Goal: Task Accomplishment & Management: Use online tool/utility

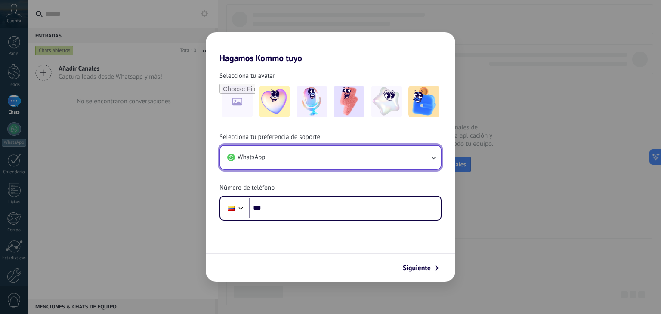
click at [423, 155] on button "WhatsApp" at bounding box center [330, 157] width 220 height 23
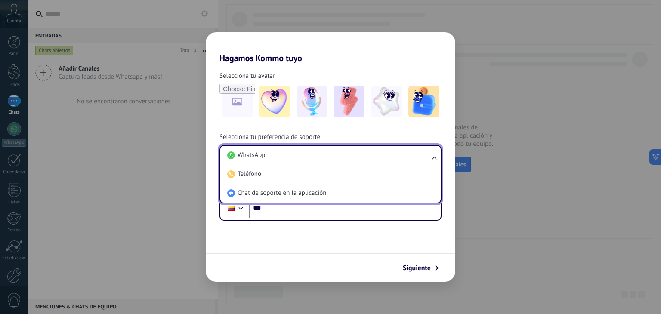
click at [436, 154] on ul "WhatsApp Teléfono Chat de soporte en la aplicación" at bounding box center [330, 174] width 222 height 59
click at [434, 161] on ul "WhatsApp Teléfono Chat de soporte en la aplicación" at bounding box center [330, 174] width 222 height 59
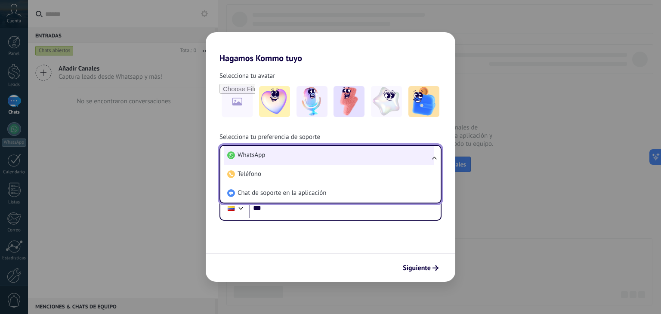
click at [432, 152] on li "WhatsApp" at bounding box center [329, 155] width 210 height 19
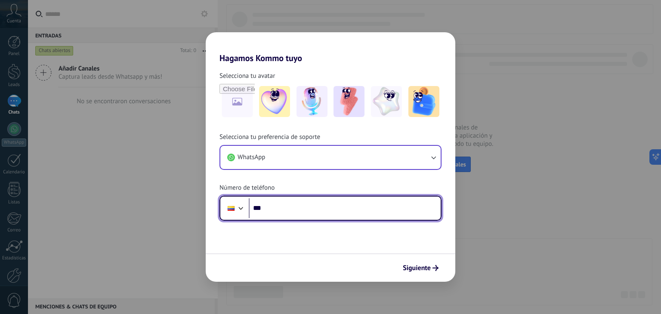
click at [273, 207] on input "***" at bounding box center [345, 208] width 192 height 20
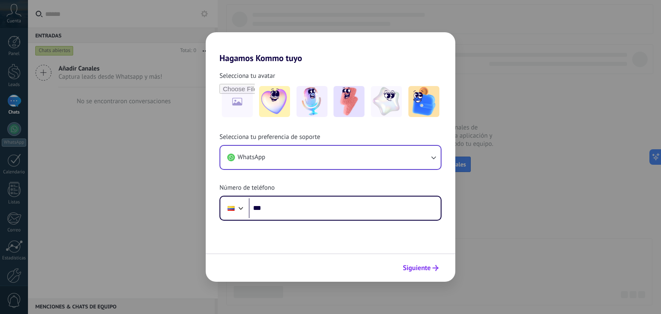
click at [424, 266] on span "Siguiente" at bounding box center [417, 268] width 28 height 6
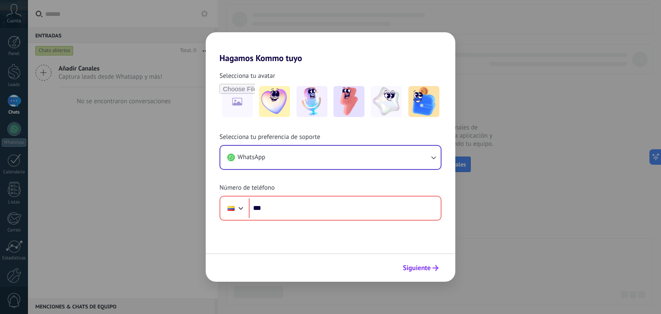
click at [424, 266] on span "Siguiente" at bounding box center [417, 268] width 28 height 6
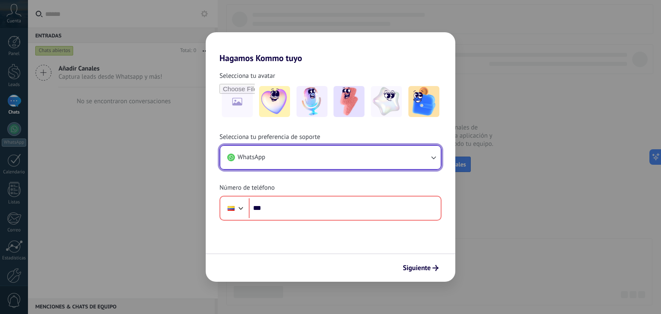
click at [287, 154] on button "WhatsApp" at bounding box center [330, 157] width 220 height 23
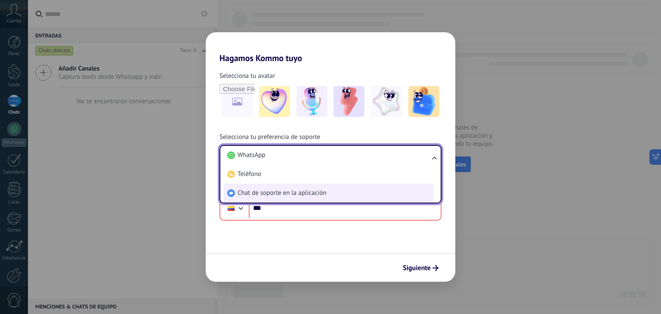
click at [256, 192] on span "Chat de soporte en la aplicación" at bounding box center [282, 193] width 89 height 9
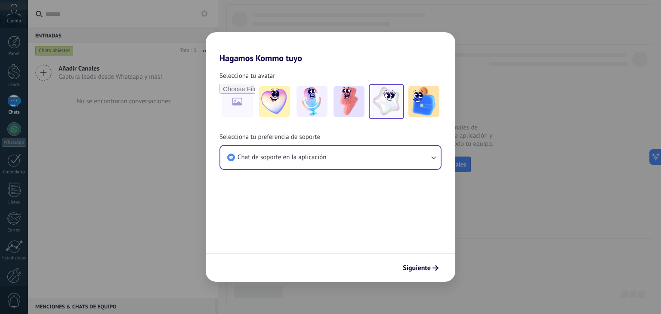
click at [399, 100] on img at bounding box center [386, 101] width 31 height 31
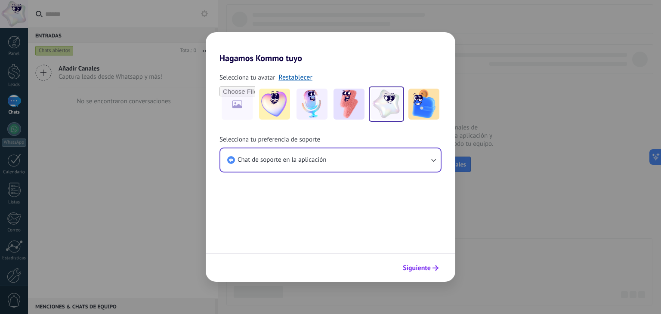
click at [422, 270] on span "Siguiente" at bounding box center [417, 268] width 28 height 6
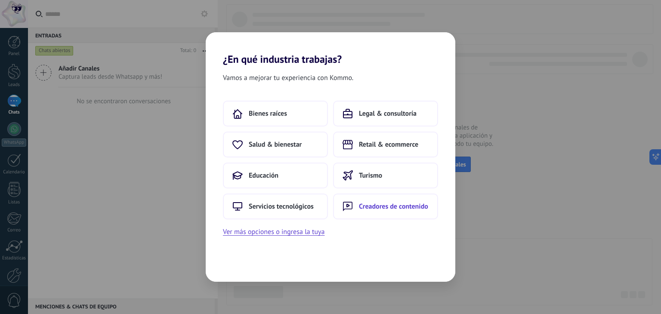
click at [390, 209] on span "Creadores de contenido" at bounding box center [393, 206] width 69 height 9
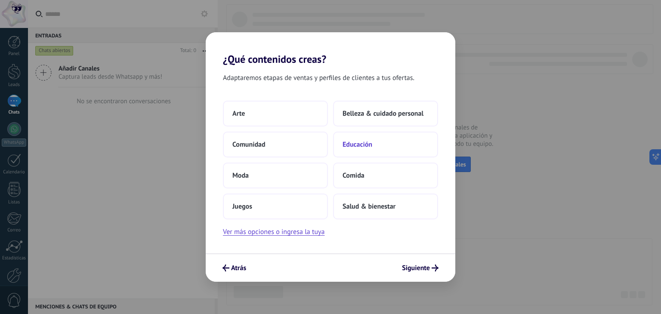
click at [371, 146] on span "Educación" at bounding box center [358, 144] width 30 height 9
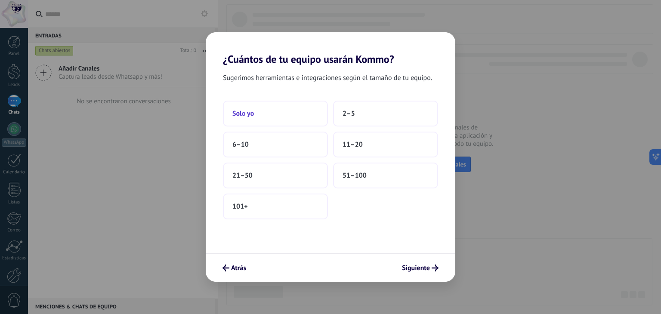
click at [285, 107] on button "Solo yo" at bounding box center [275, 114] width 105 height 26
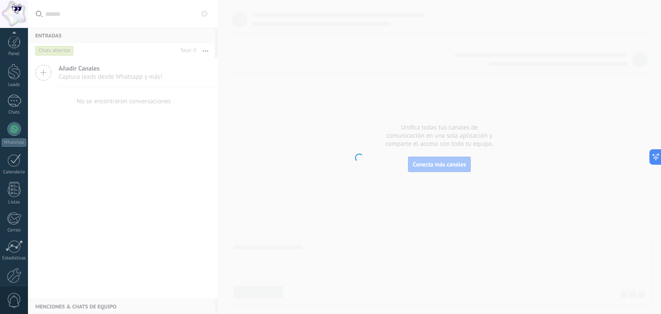
scroll to position [43, 0]
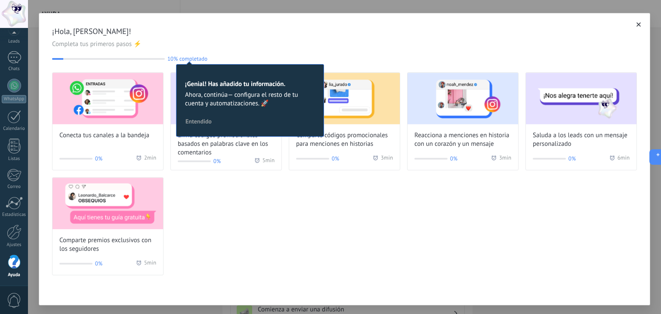
click at [266, 187] on div "Conecta tus canales a la bandeja 0% 2 min Envía códigos promocionales basados e…" at bounding box center [344, 173] width 585 height 203
click at [194, 59] on span "10% completado" at bounding box center [187, 59] width 40 height 6
click at [196, 125] on button "Entendido" at bounding box center [199, 121] width 34 height 13
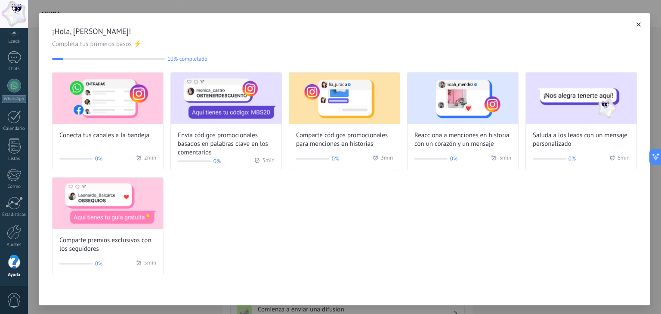
click at [637, 24] on icon "button" at bounding box center [638, 24] width 4 height 4
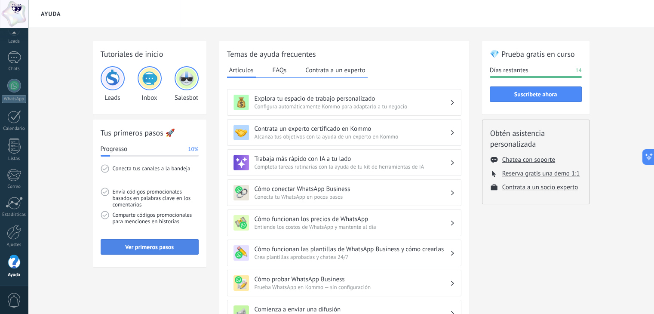
click at [158, 244] on span "Ver primeros pasos" at bounding box center [149, 247] width 49 height 6
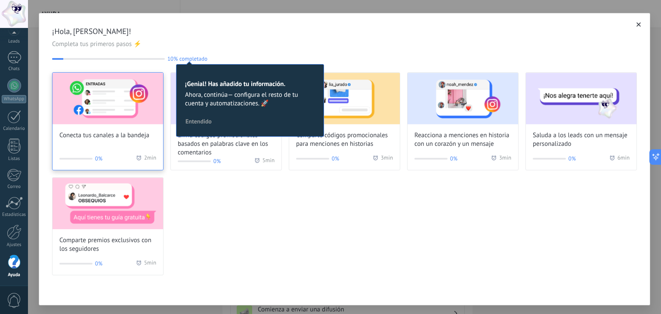
click at [121, 131] on span "Conecta tus canales a la bandeja" at bounding box center [104, 135] width 90 height 9
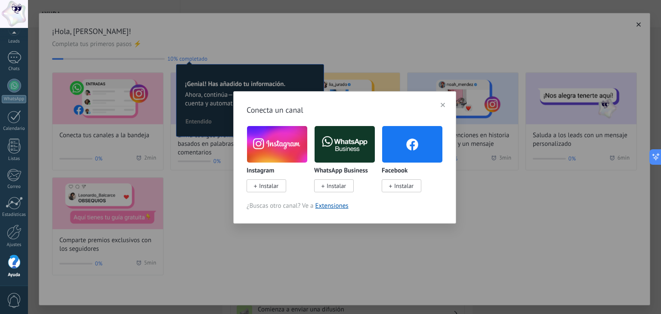
click at [285, 145] on img at bounding box center [277, 144] width 60 height 41
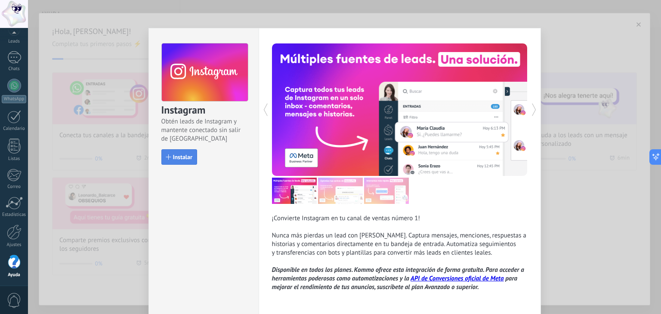
click at [181, 154] on span "Instalar" at bounding box center [182, 157] width 19 height 6
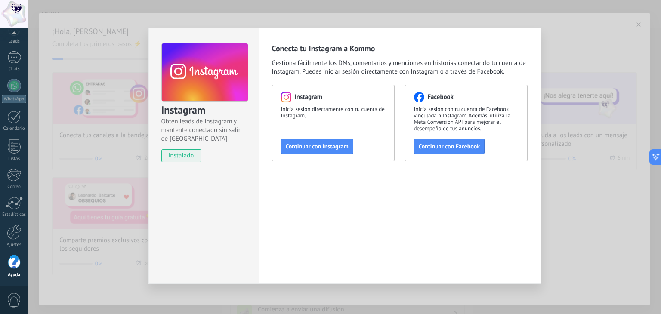
click at [342, 124] on div "Instagram Inicia sesión directamente con tu cuenta de Instagram. Continuar con …" at bounding box center [333, 123] width 123 height 77
click at [322, 146] on span "Continuar con Instagram" at bounding box center [317, 146] width 63 height 6
click at [321, 148] on span "Continuar con Instagram" at bounding box center [317, 146] width 63 height 6
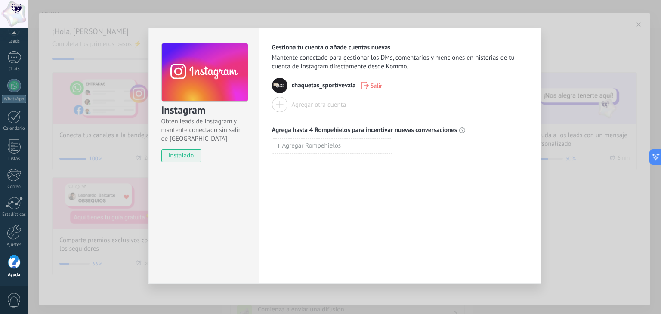
click at [363, 83] on icon "button" at bounding box center [364, 86] width 7 height 8
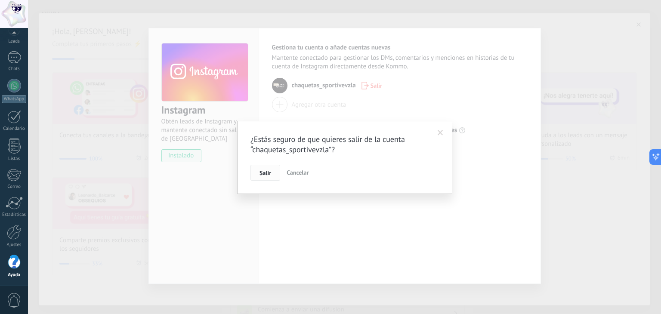
click at [265, 173] on span "Salir" at bounding box center [265, 173] width 12 height 6
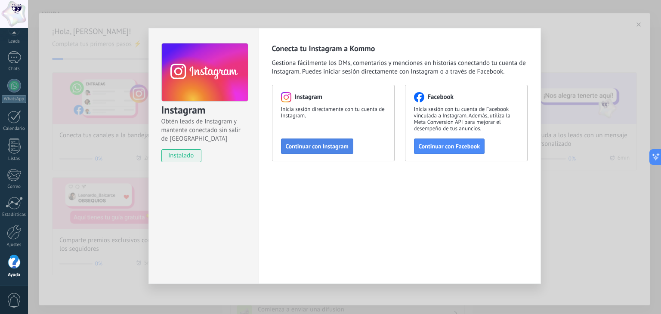
click at [313, 142] on button "Continuar con Instagram" at bounding box center [317, 146] width 72 height 15
click at [317, 144] on span "Continuar con Instagram" at bounding box center [317, 146] width 63 height 6
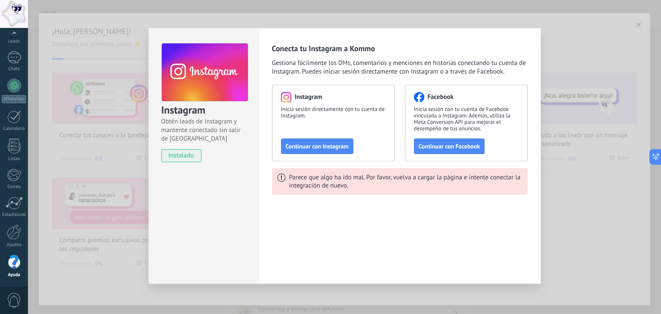
click at [178, 160] on span "instalado" at bounding box center [181, 155] width 39 height 13
click at [305, 143] on span "Continuar con Instagram" at bounding box center [317, 146] width 63 height 6
